Goal: Download file/media

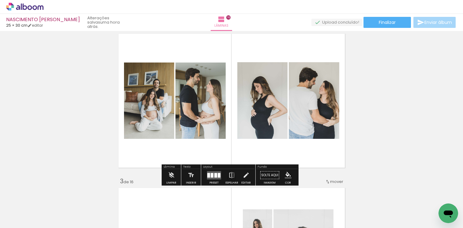
scroll to position [177, 0]
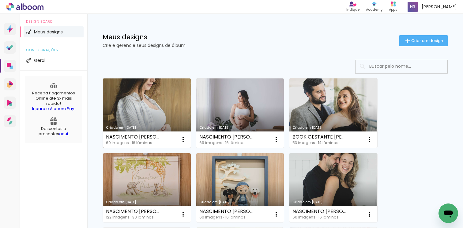
click at [132, 111] on link "Criado em [DATE]" at bounding box center [147, 112] width 88 height 69
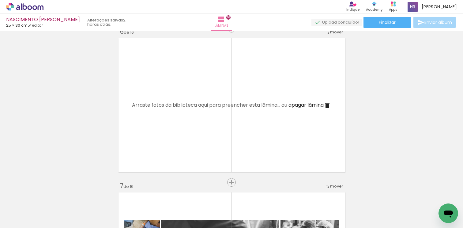
scroll to position [784, 0]
click at [319, 104] on span "apagar lâmina" at bounding box center [306, 104] width 35 height 7
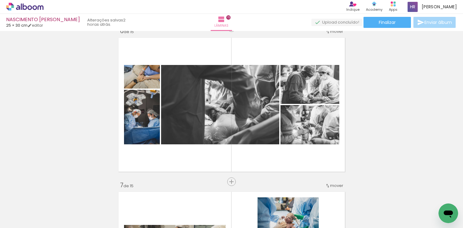
click at [264, 130] on quentale-photo at bounding box center [220, 104] width 118 height 79
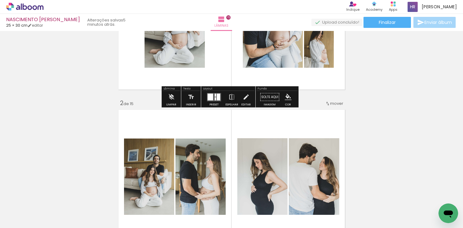
scroll to position [118, 0]
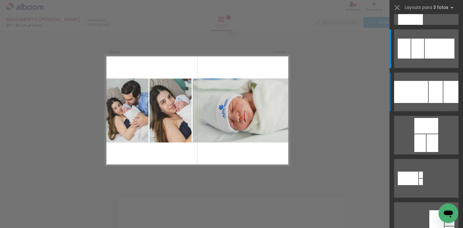
scroll to position [32, 0]
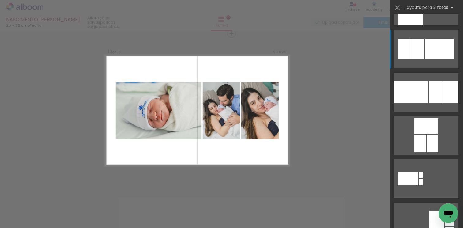
click at [425, 54] on div at bounding box center [440, 49] width 30 height 20
click at [432, 53] on div at bounding box center [440, 49] width 30 height 20
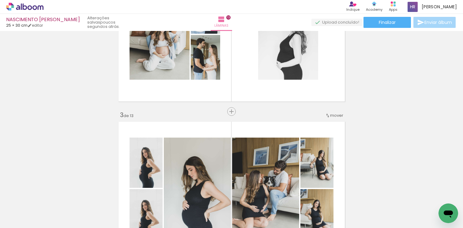
scroll to position [0, 0]
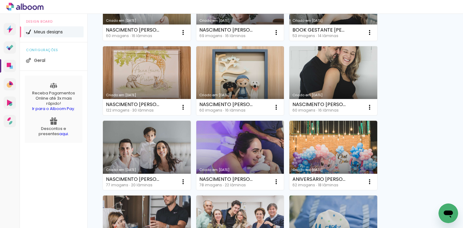
scroll to position [107, 0]
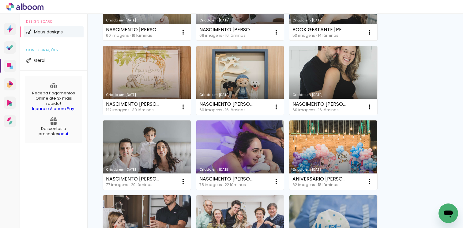
click at [343, 67] on link "Criado em [DATE]" at bounding box center [333, 80] width 88 height 69
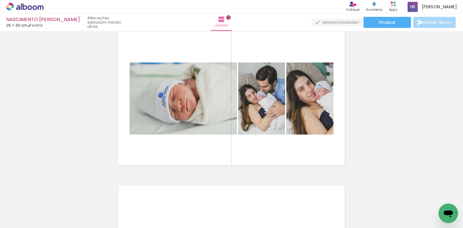
scroll to position [1856, 0]
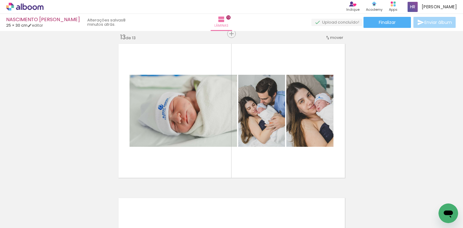
scroll to position [32, 0]
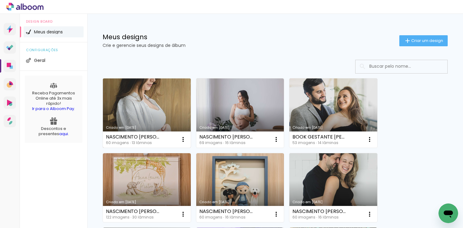
click at [158, 105] on link "Criado em [DATE]" at bounding box center [147, 112] width 88 height 69
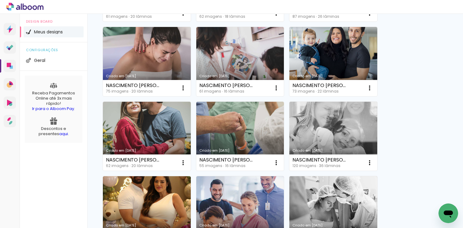
scroll to position [418, 0]
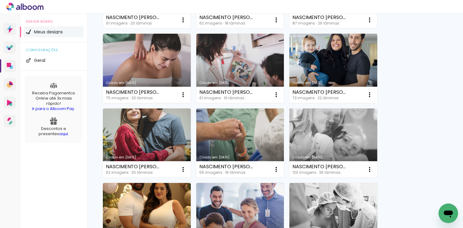
click at [327, 141] on link "Criado em [DATE]" at bounding box center [333, 142] width 88 height 69
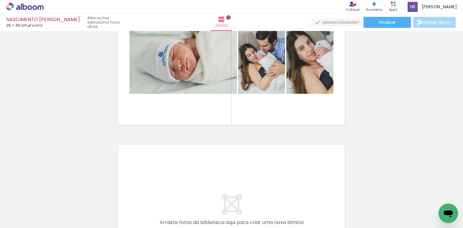
scroll to position [32, 0]
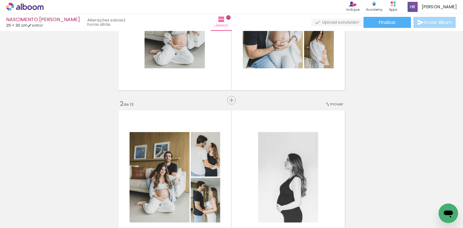
scroll to position [95, 0]
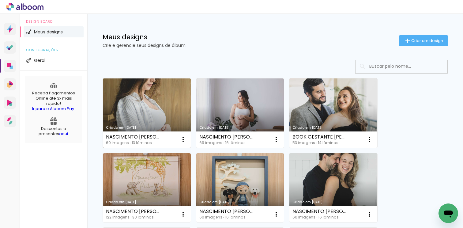
click at [139, 113] on link "Criado em [DATE]" at bounding box center [147, 112] width 88 height 69
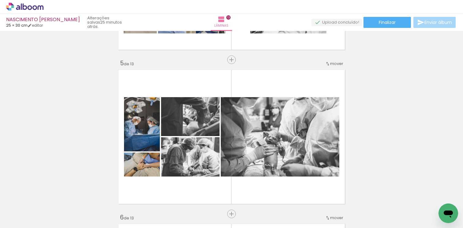
scroll to position [269, 0]
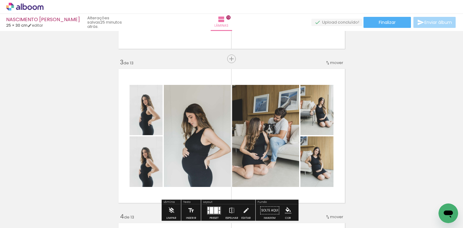
scroll to position [289, 0]
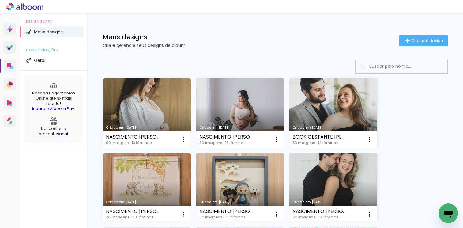
click at [333, 105] on link "Criado em [DATE]" at bounding box center [333, 112] width 88 height 69
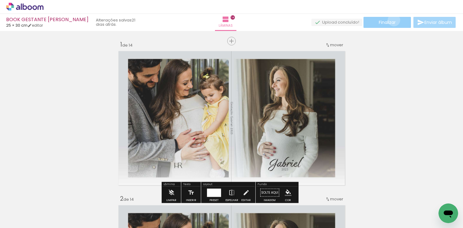
click at [392, 20] on span "Finalizar" at bounding box center [387, 22] width 17 height 4
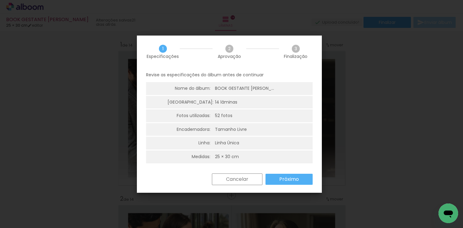
click at [0, 0] on slot "Próximo" at bounding box center [0, 0] width 0 height 0
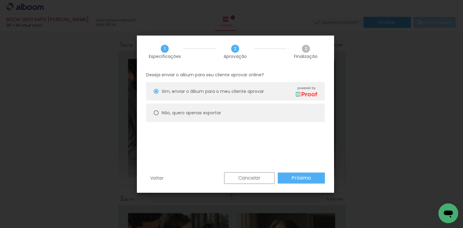
click at [231, 119] on paper-radio-button "Não, quero apenas exportar" at bounding box center [235, 113] width 179 height 18
type paper-radio-button "on"
click at [290, 176] on paper-button "Próximo" at bounding box center [301, 177] width 47 height 11
type input "Alta, 300 DPI"
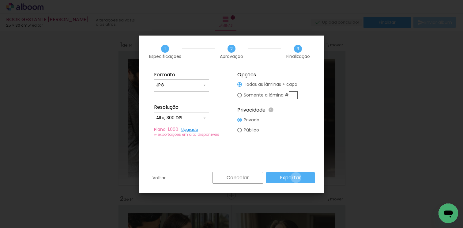
click at [0, 0] on slot "Exportar" at bounding box center [0, 0] width 0 height 0
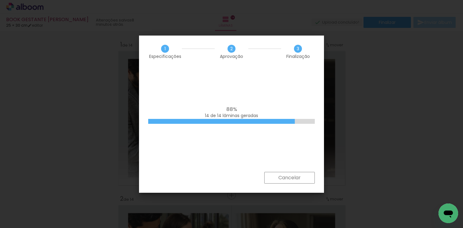
click at [284, 111] on div "88% 14 de 14 lâminas geradas" at bounding box center [231, 112] width 167 height 12
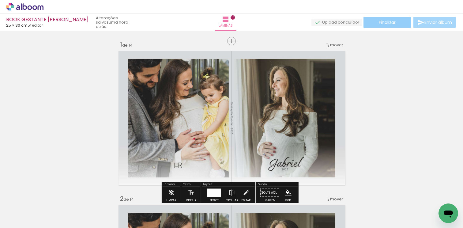
click at [373, 23] on paper-button "Finalizar" at bounding box center [387, 22] width 47 height 11
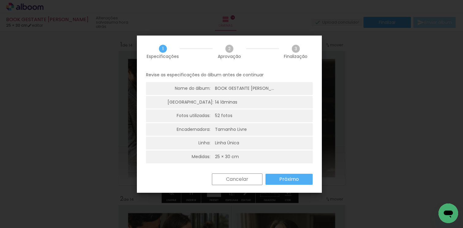
click at [369, 68] on iron-overlay-backdrop at bounding box center [231, 114] width 463 height 228
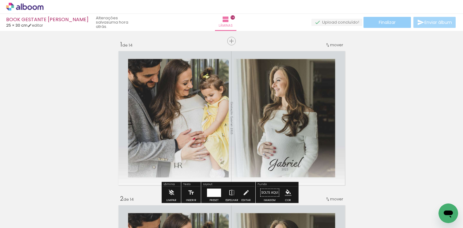
click at [379, 25] on span "Finalizar" at bounding box center [387, 22] width 17 height 4
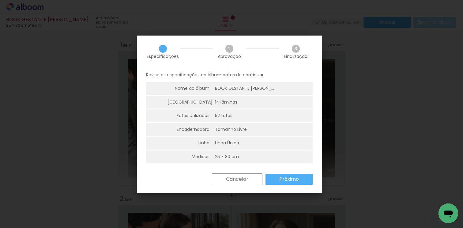
click at [0, 0] on slot "Próximo" at bounding box center [0, 0] width 0 height 0
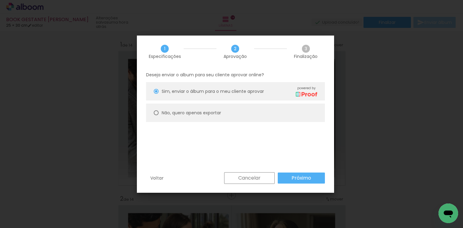
click at [195, 106] on paper-radio-button "Não, quero apenas exportar" at bounding box center [235, 113] width 179 height 18
type paper-radio-button "on"
click at [289, 178] on paper-button "Próximo" at bounding box center [301, 177] width 47 height 11
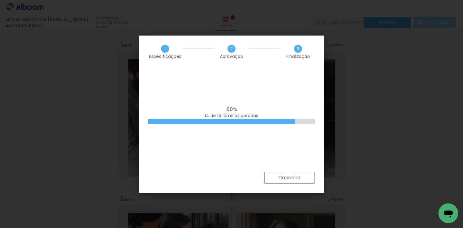
drag, startPoint x: 289, startPoint y: 176, endPoint x: 291, endPoint y: 168, distance: 8.2
click at [0, 0] on slot "Cancelar" at bounding box center [0, 0] width 0 height 0
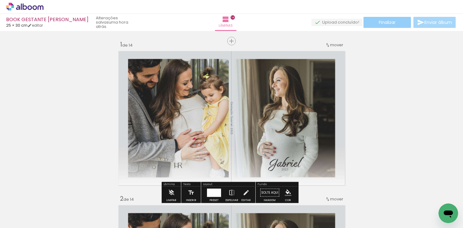
click at [388, 20] on span "Finalizar" at bounding box center [387, 22] width 17 height 4
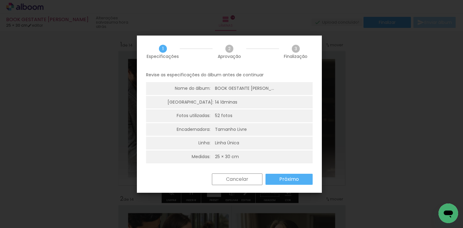
click at [0, 0] on slot "Próximo" at bounding box center [0, 0] width 0 height 0
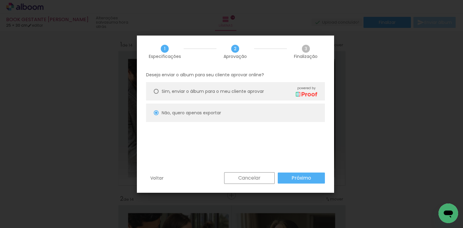
click at [0, 0] on slot "Voltar" at bounding box center [0, 0] width 0 height 0
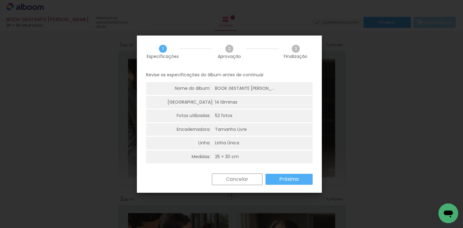
click at [182, 37] on div "1 Especificações 2 Aprovação 3 Finalização" at bounding box center [229, 52] width 185 height 32
click at [168, 11] on iron-overlay-backdrop at bounding box center [231, 114] width 463 height 228
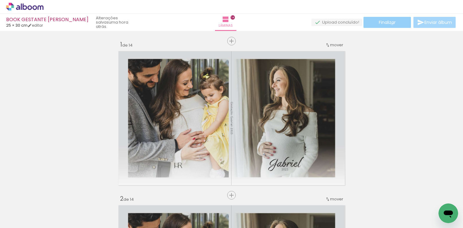
click at [390, 24] on span "Finalizar" at bounding box center [387, 22] width 17 height 4
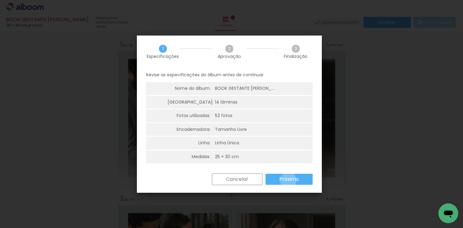
click at [0, 0] on slot "Próximo" at bounding box center [0, 0] width 0 height 0
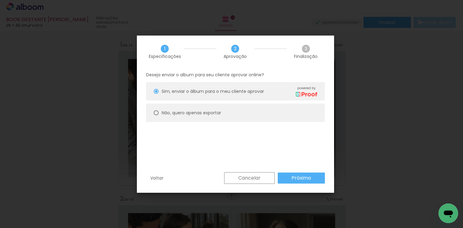
click at [242, 113] on paper-radio-button "Não, quero apenas exportar" at bounding box center [235, 113] width 179 height 18
type paper-radio-button "on"
click at [0, 0] on slot "Próximo" at bounding box center [0, 0] width 0 height 0
type input "Alta, 300 DPI"
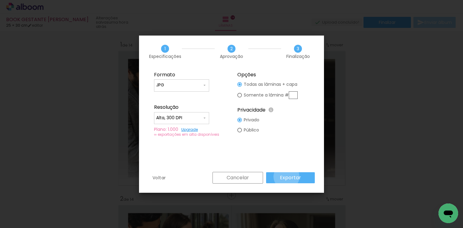
click at [0, 0] on slot "Exportar" at bounding box center [0, 0] width 0 height 0
